Goal: Information Seeking & Learning: Check status

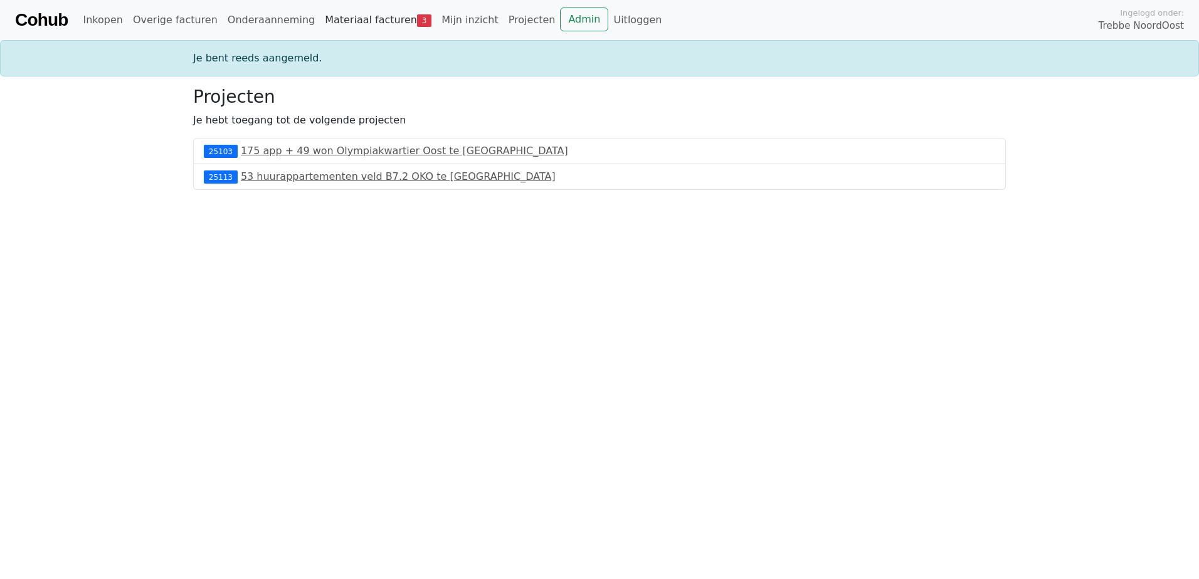
click at [355, 10] on link "Materiaal facturen 3" at bounding box center [378, 20] width 117 height 25
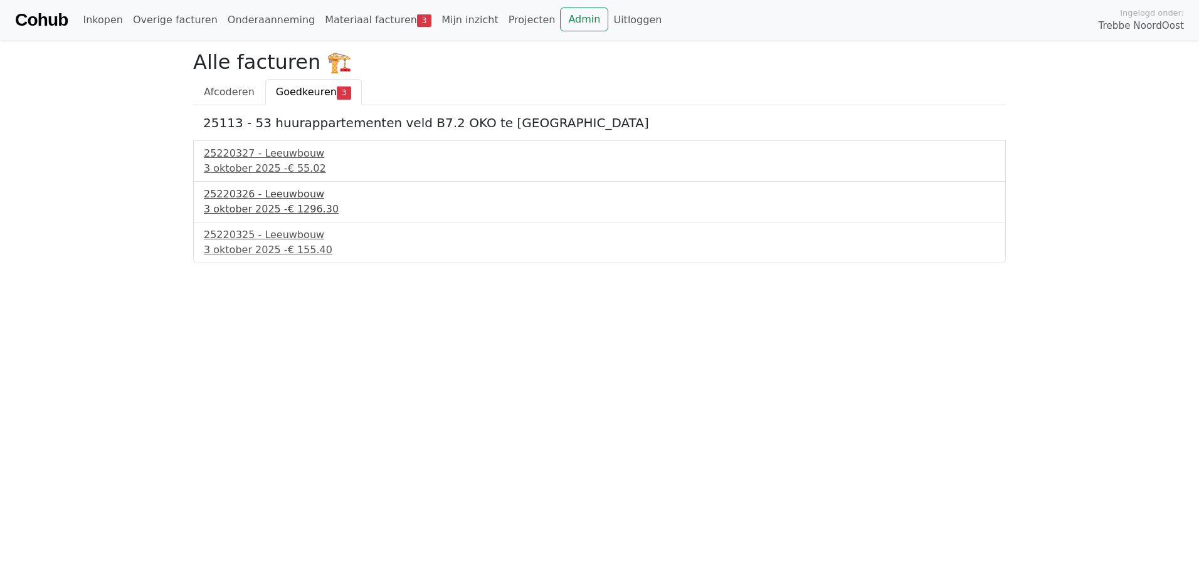
click at [303, 209] on span "€ 1296.30" at bounding box center [313, 209] width 51 height 12
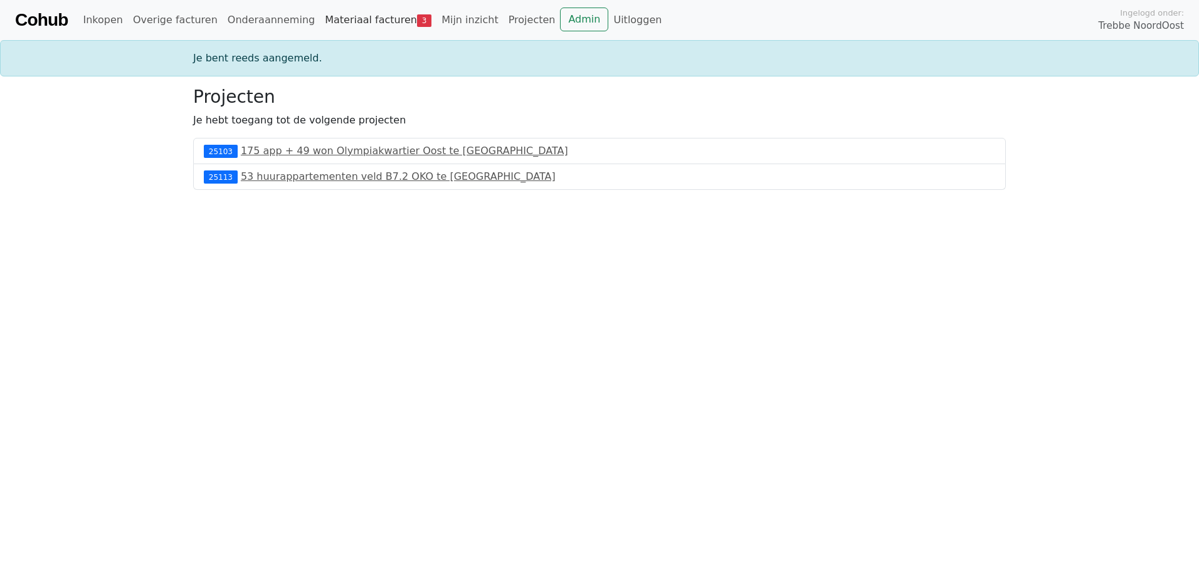
click at [343, 13] on link "Materiaal facturen 3" at bounding box center [378, 20] width 117 height 25
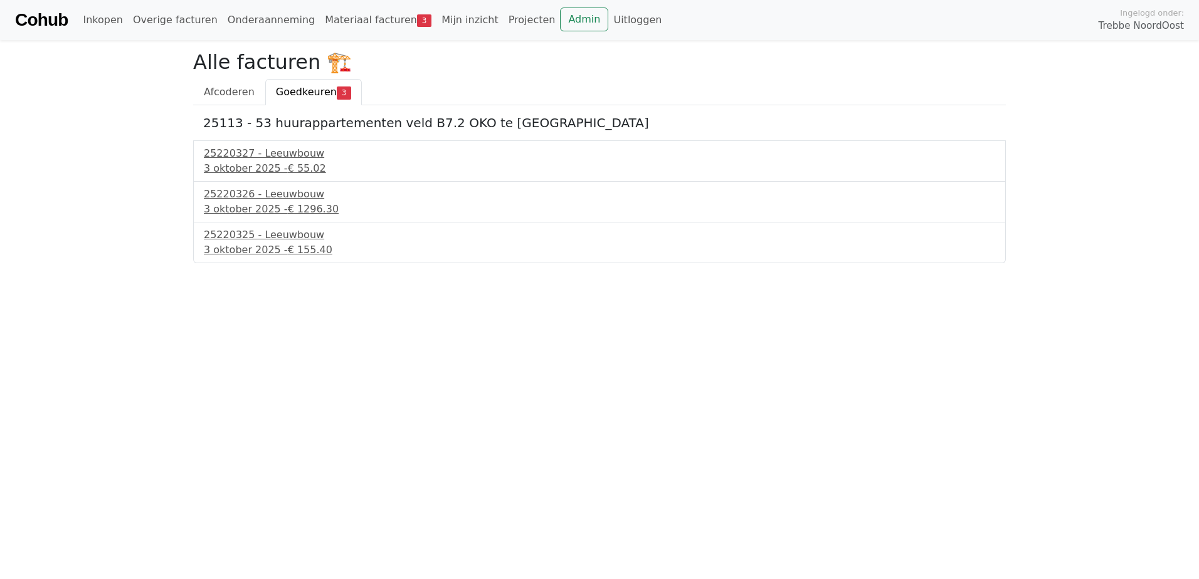
drag, startPoint x: 369, startPoint y: 433, endPoint x: 364, endPoint y: 358, distance: 75.4
click at [368, 263] on html "Cohub Inkopen Overige facturen Onderaanneming Materiaal facturen 3 Mijn inzicht…" at bounding box center [599, 131] width 1199 height 263
